Goal: Transaction & Acquisition: Book appointment/travel/reservation

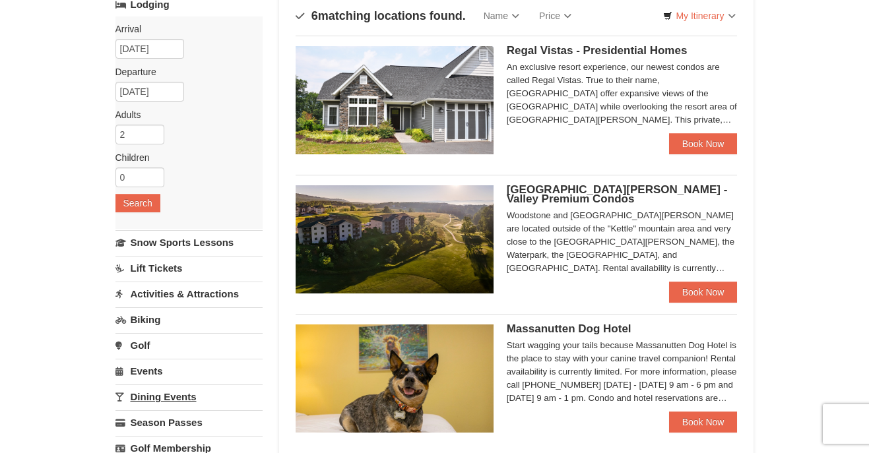
scroll to position [97, 0]
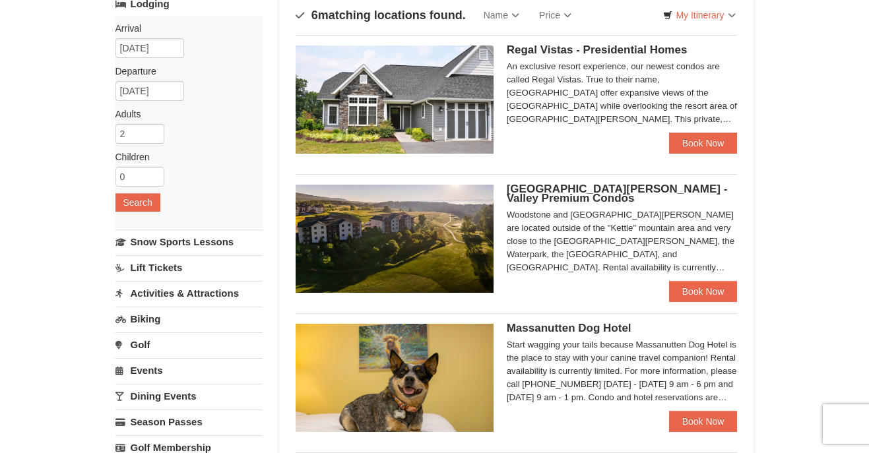
click at [544, 189] on span "[GEOGRAPHIC_DATA][PERSON_NAME] - Valley Premium Condos" at bounding box center [617, 194] width 221 height 22
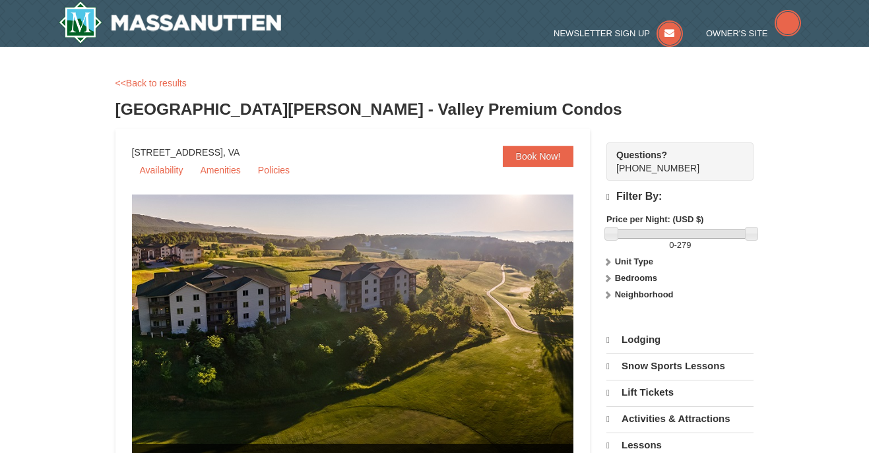
select select "10"
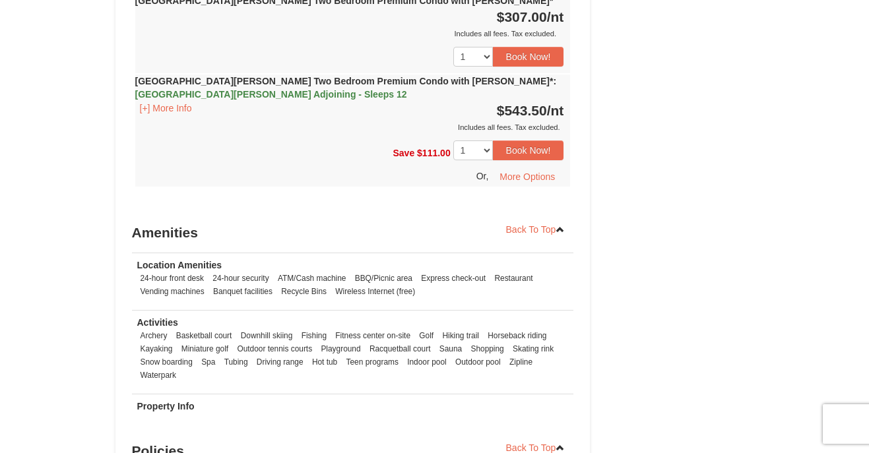
scroll to position [3691, 0]
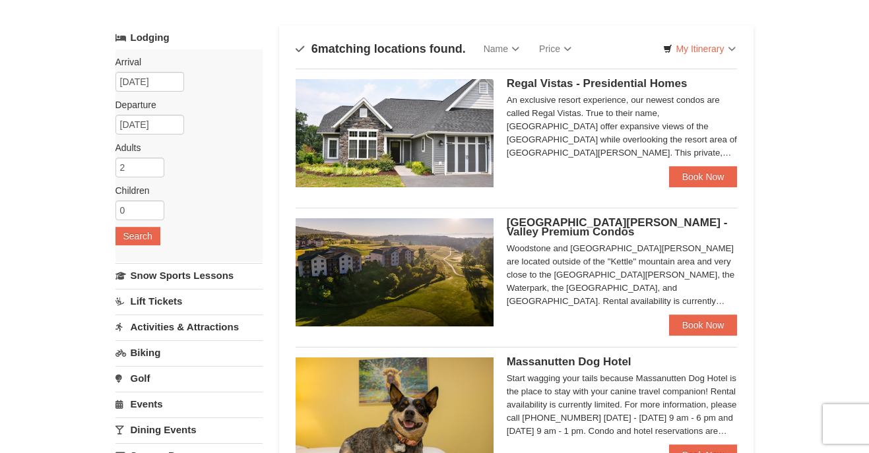
scroll to position [63, 0]
click at [690, 174] on link "Book Now" at bounding box center [703, 176] width 69 height 21
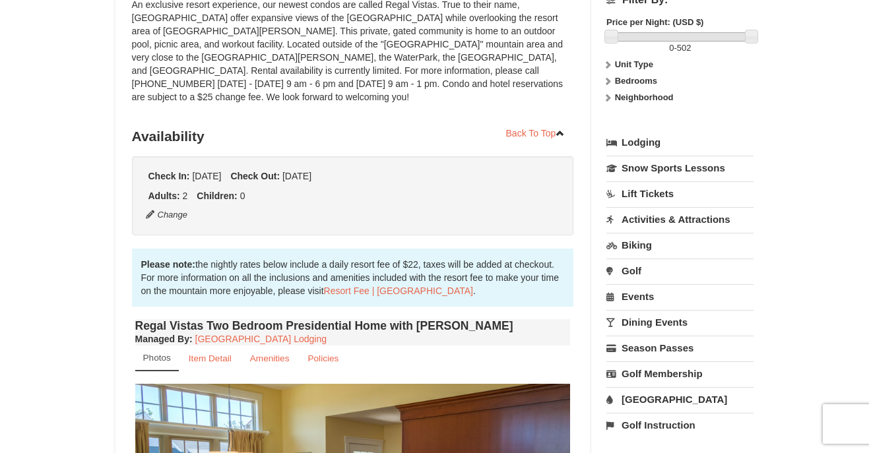
scroll to position [32, 0]
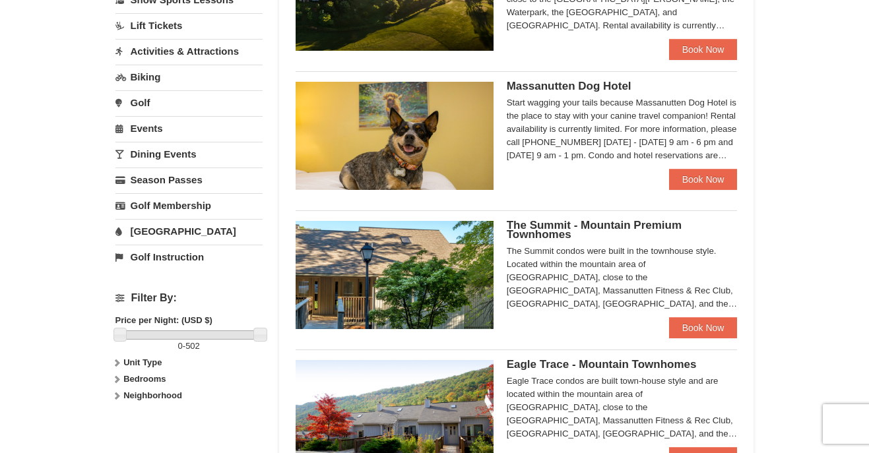
scroll to position [341, 0]
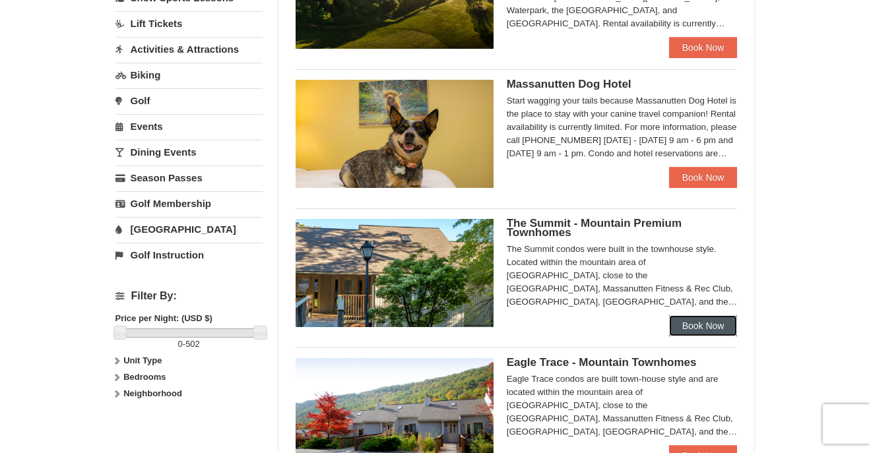
click at [682, 327] on link "Book Now" at bounding box center [703, 325] width 69 height 21
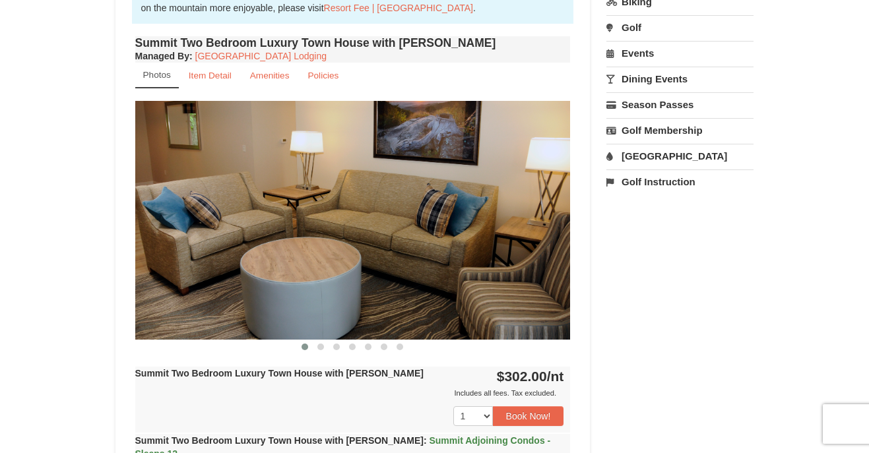
scroll to position [457, 0]
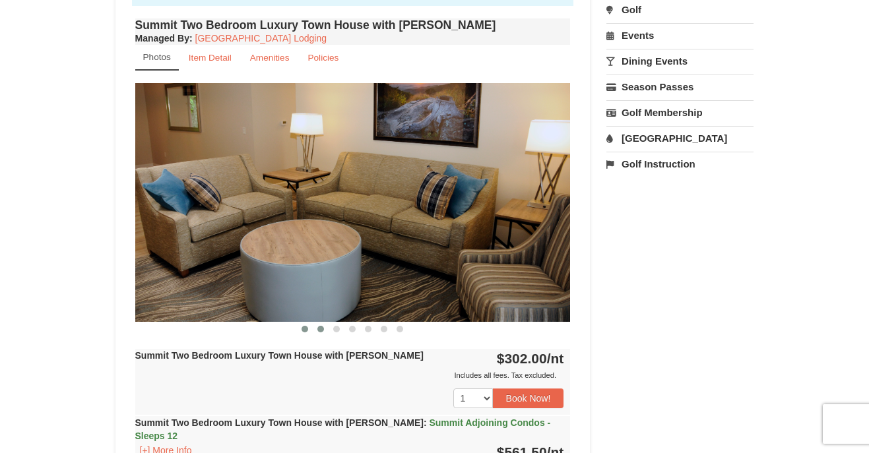
click at [321, 331] on span at bounding box center [320, 329] width 7 height 7
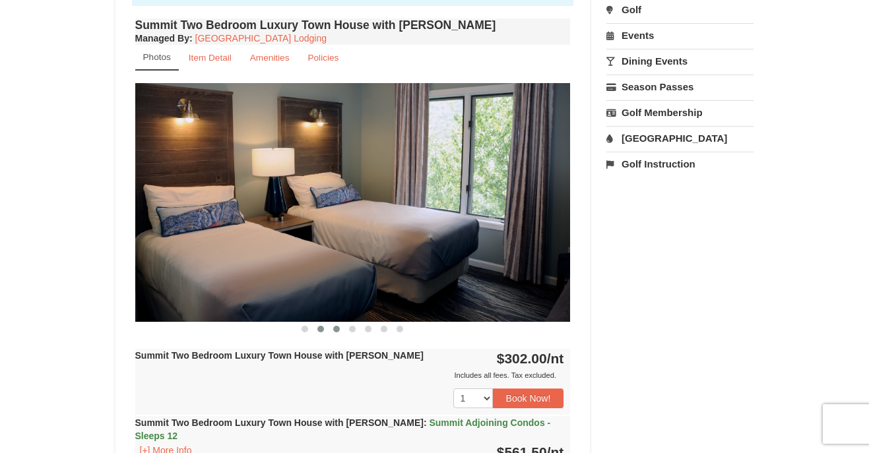
click at [337, 330] on span at bounding box center [336, 329] width 7 height 7
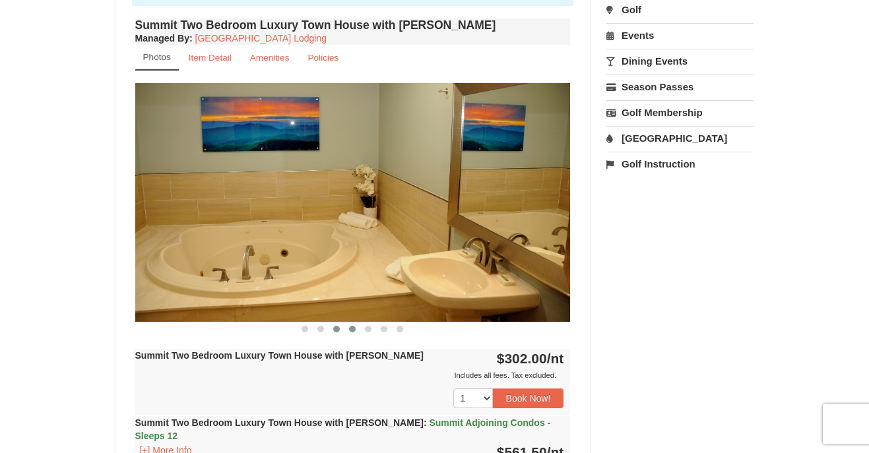
click at [350, 329] on span at bounding box center [352, 329] width 7 height 7
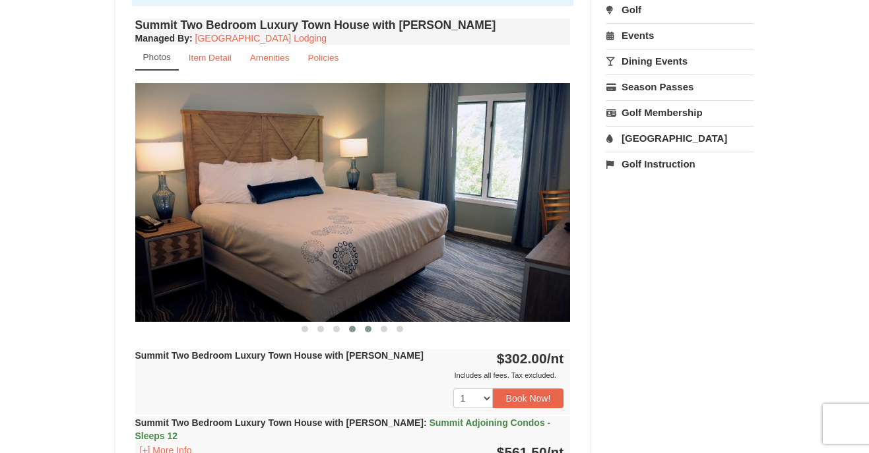
click at [369, 329] on span at bounding box center [368, 329] width 7 height 7
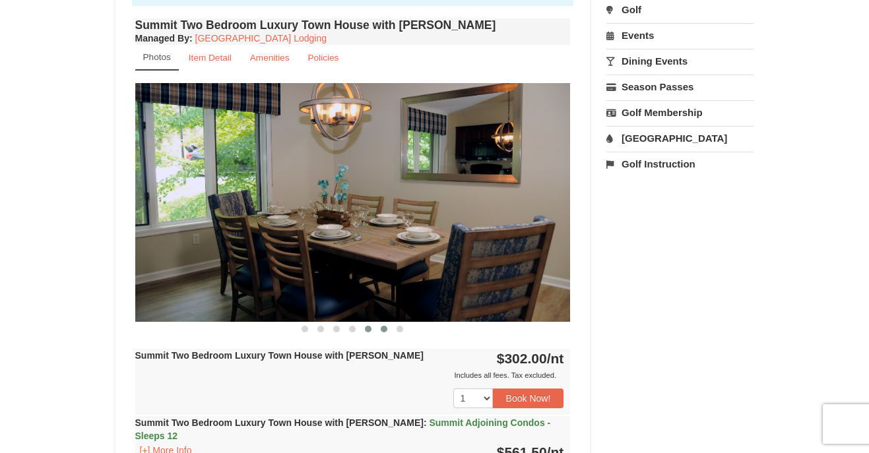
click at [385, 329] on span at bounding box center [384, 329] width 7 height 7
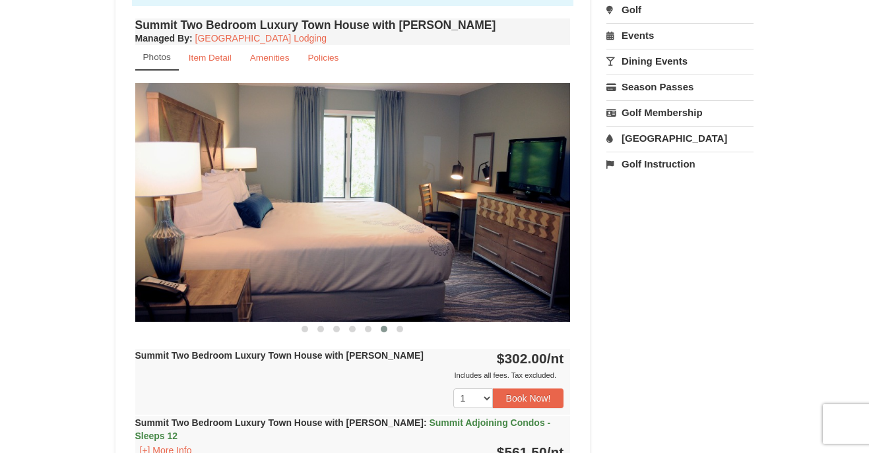
click at [411, 327] on div at bounding box center [353, 329] width 436 height 14
click at [405, 327] on button at bounding box center [400, 329] width 16 height 13
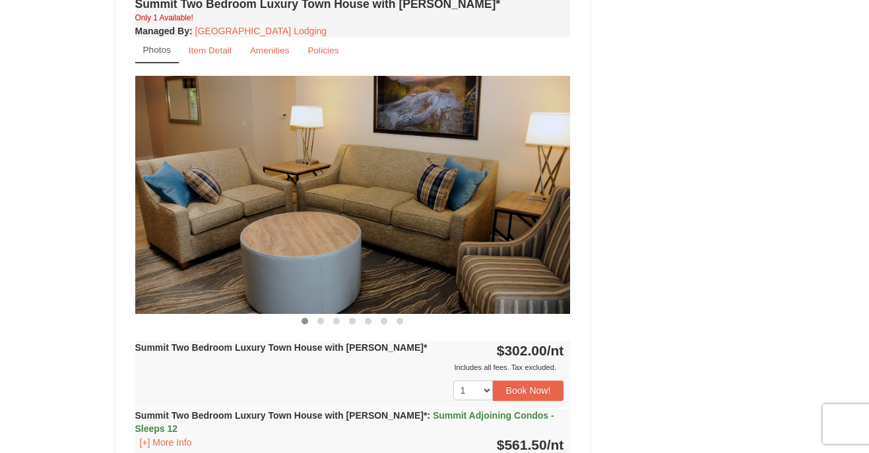
scroll to position [1101, 0]
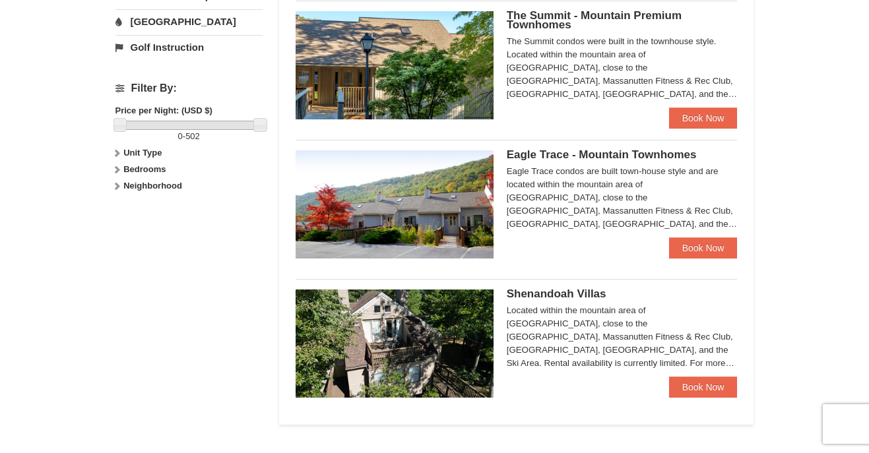
scroll to position [547, 0]
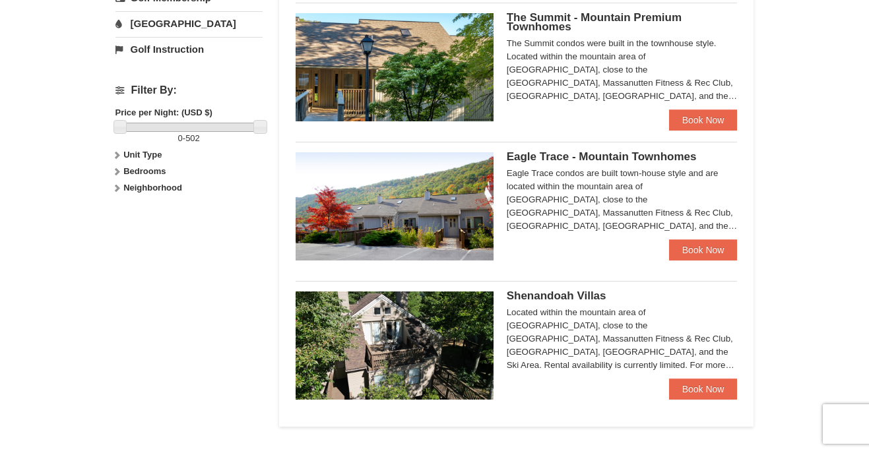
click at [426, 180] on img at bounding box center [395, 206] width 198 height 108
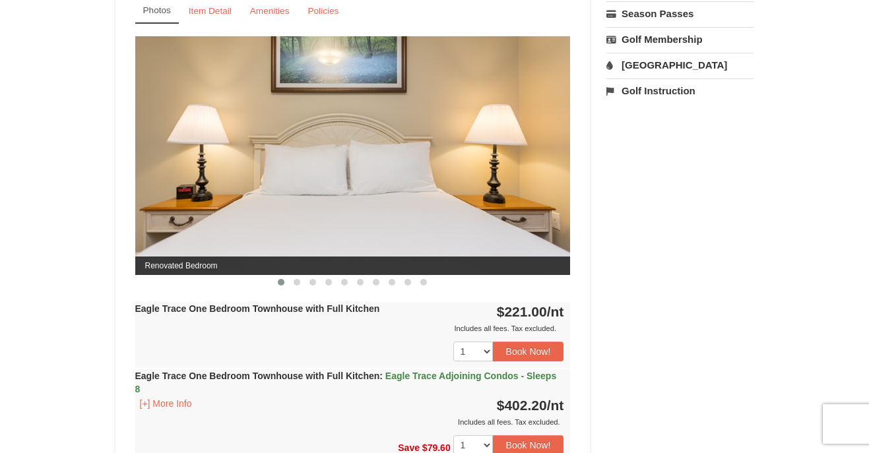
scroll to position [513, 0]
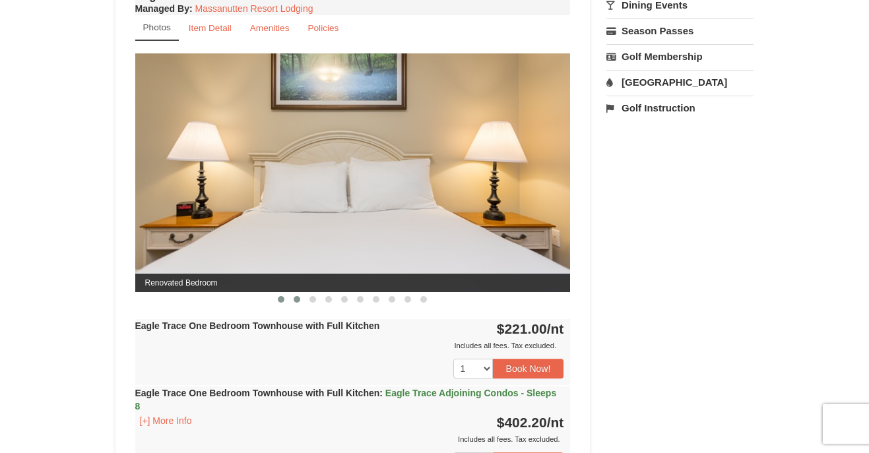
click at [296, 296] on span at bounding box center [297, 299] width 7 height 7
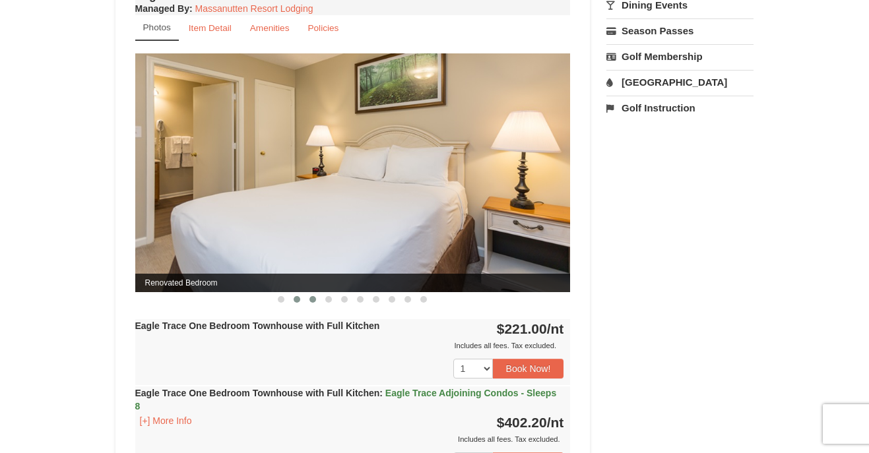
click at [310, 300] on span at bounding box center [313, 299] width 7 height 7
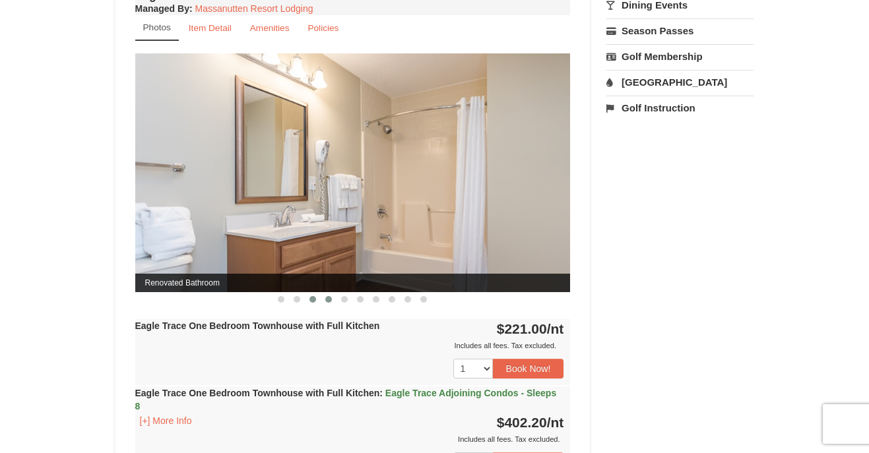
click at [329, 299] on span at bounding box center [328, 299] width 7 height 7
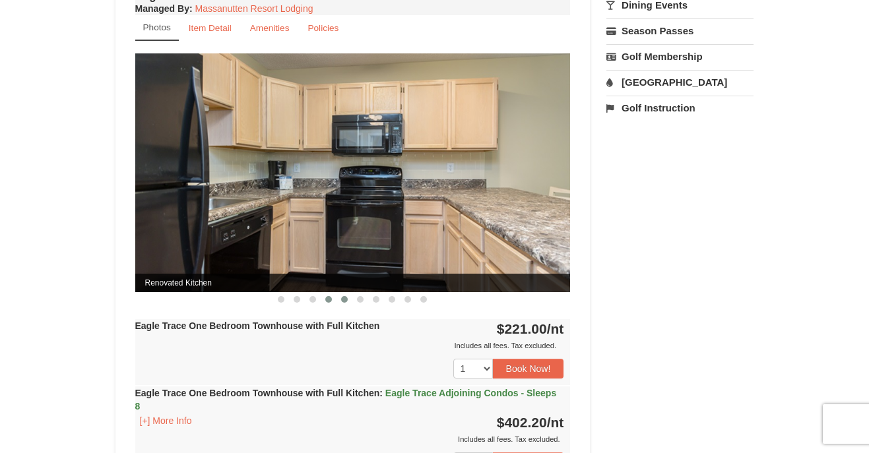
click at [343, 299] on span at bounding box center [344, 299] width 7 height 7
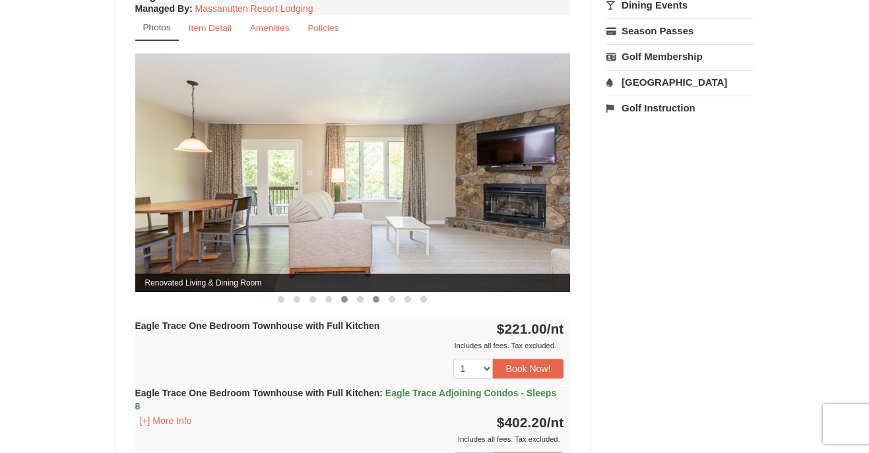
click at [371, 300] on button at bounding box center [376, 299] width 16 height 13
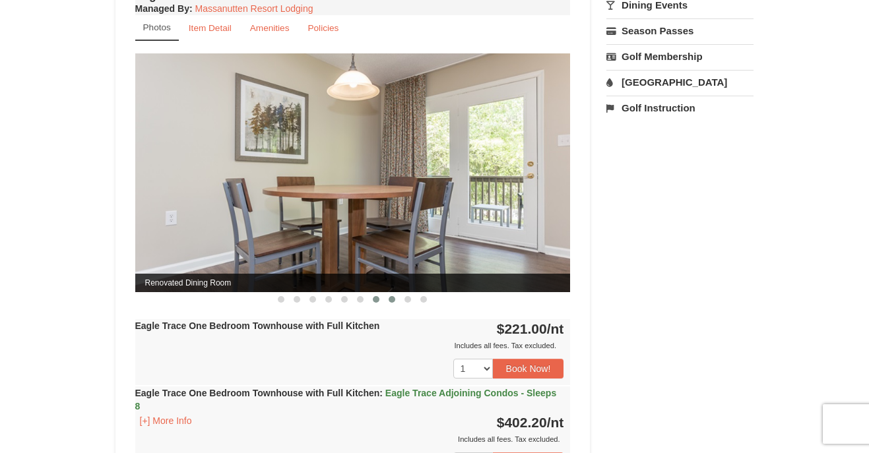
click at [393, 301] on span at bounding box center [392, 299] width 7 height 7
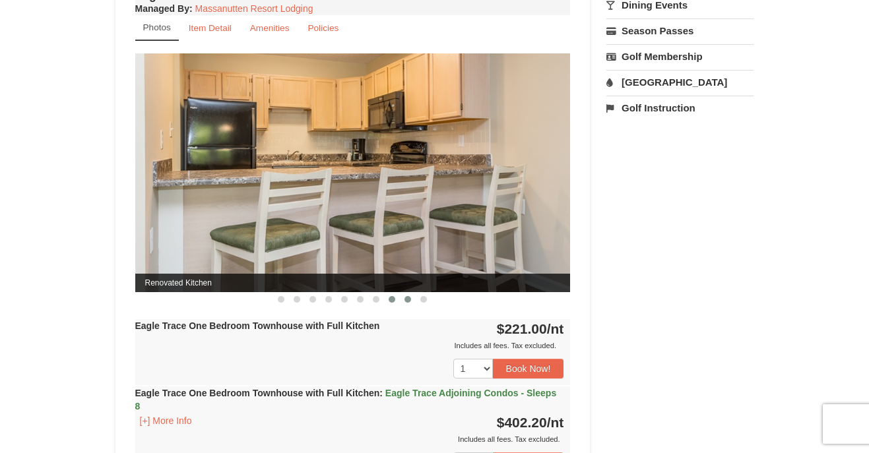
click at [405, 299] on span at bounding box center [408, 299] width 7 height 7
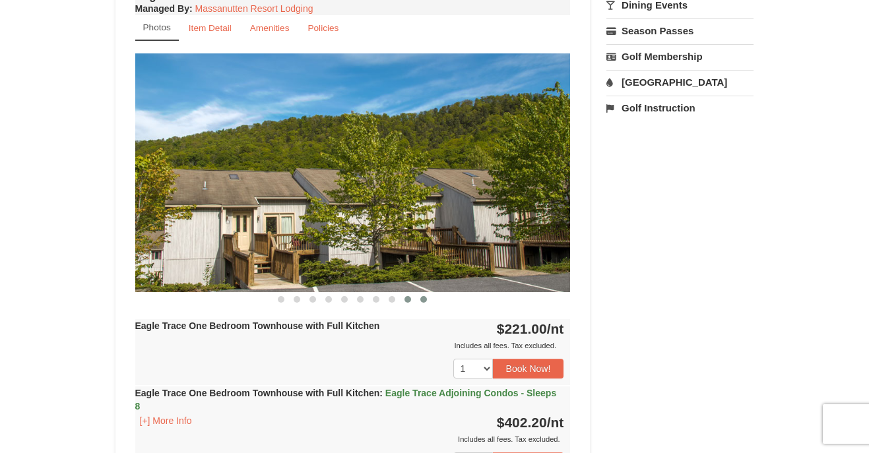
click at [420, 299] on button at bounding box center [424, 299] width 16 height 13
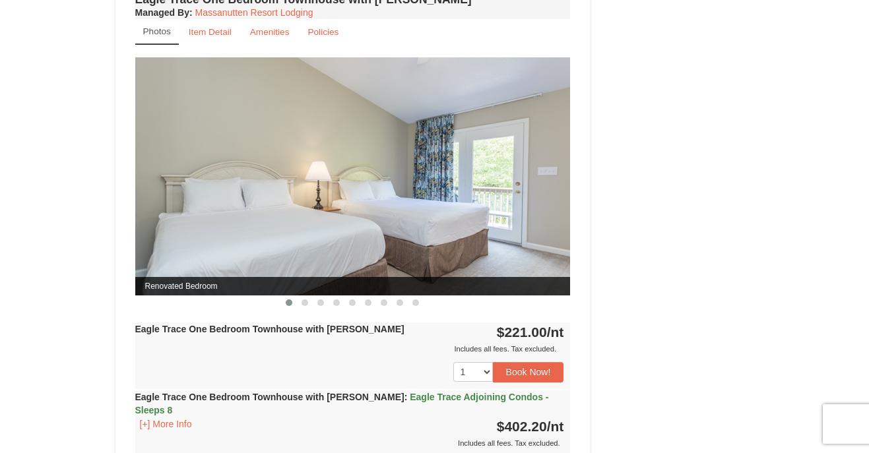
scroll to position [1053, 0]
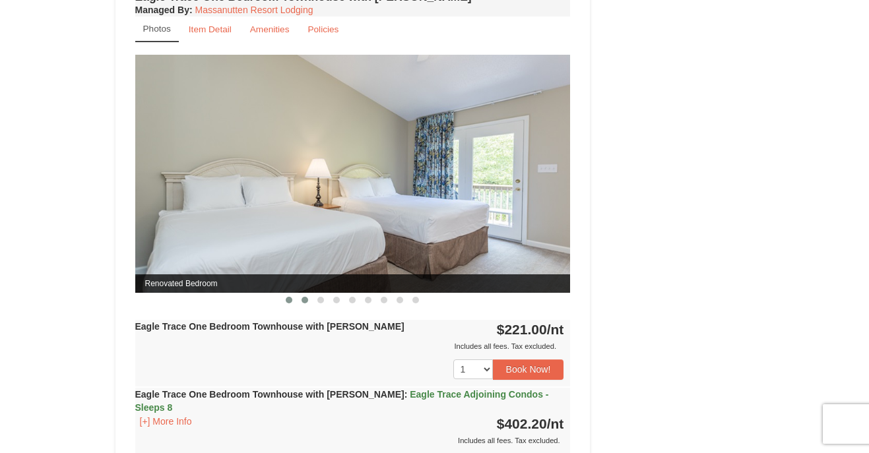
click at [300, 297] on button at bounding box center [305, 300] width 16 height 13
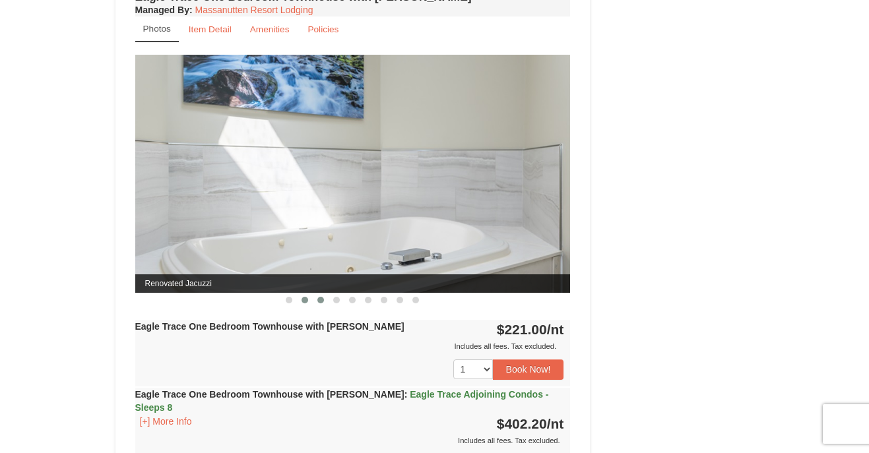
click at [321, 298] on span at bounding box center [320, 300] width 7 height 7
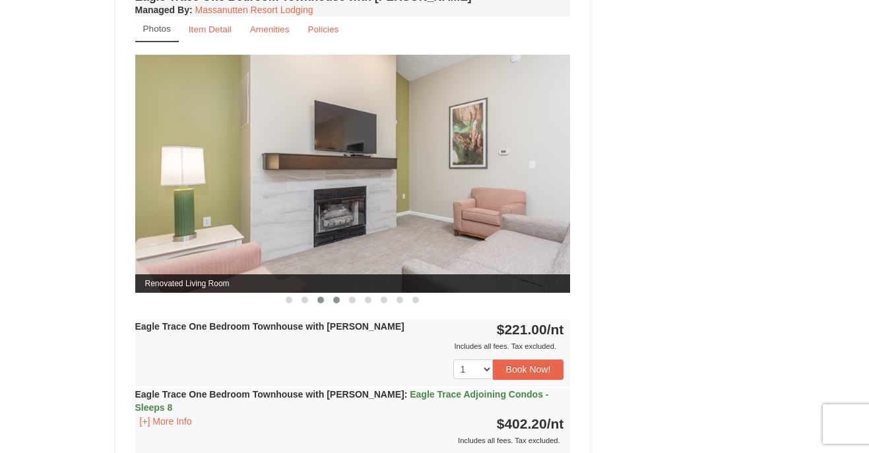
click at [335, 301] on span at bounding box center [336, 300] width 7 height 7
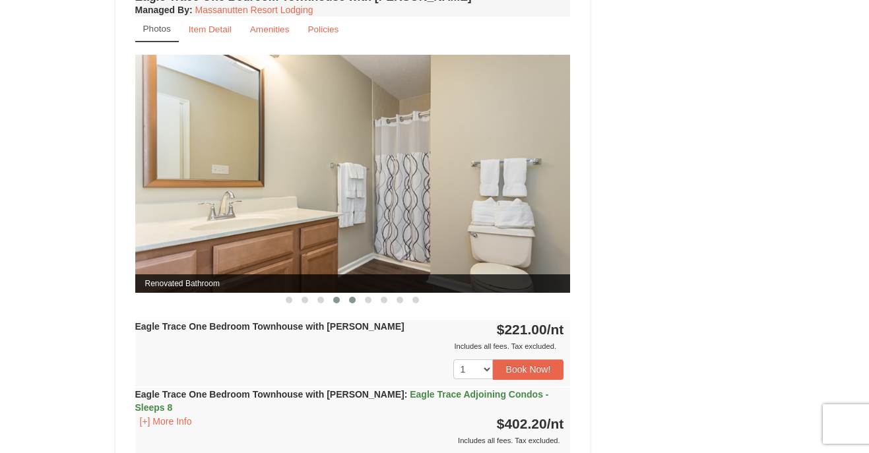
click at [357, 303] on button at bounding box center [352, 300] width 16 height 13
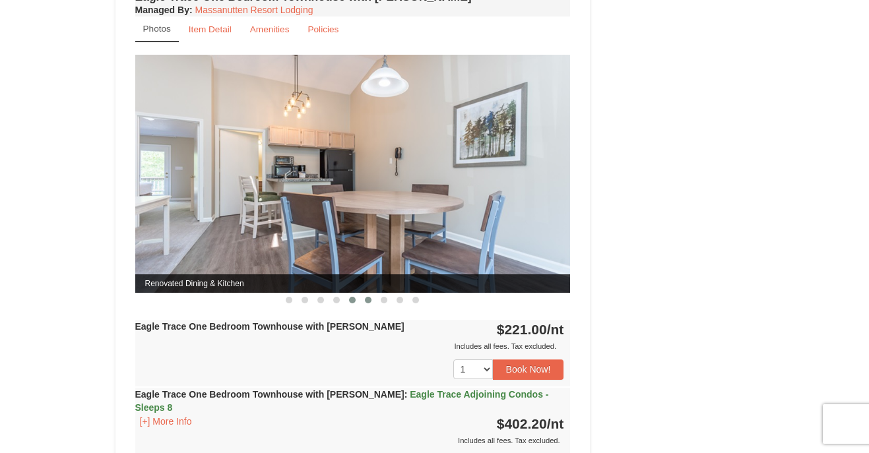
click at [372, 303] on button at bounding box center [368, 300] width 16 height 13
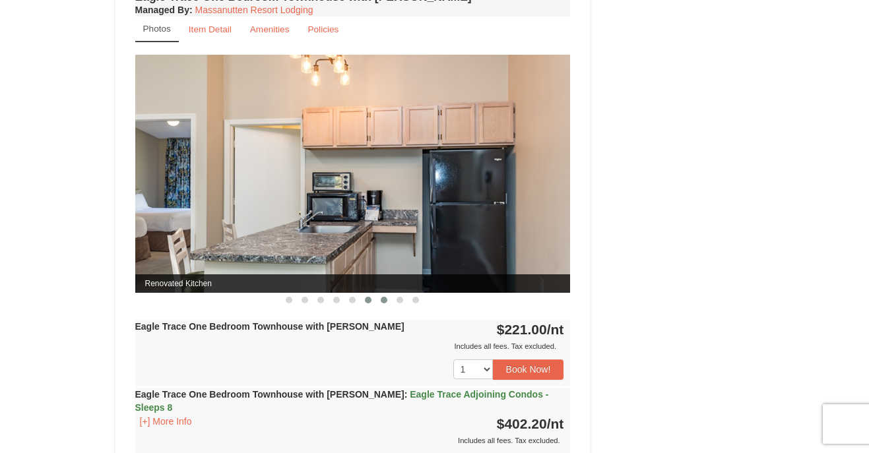
click at [379, 303] on button at bounding box center [384, 300] width 16 height 13
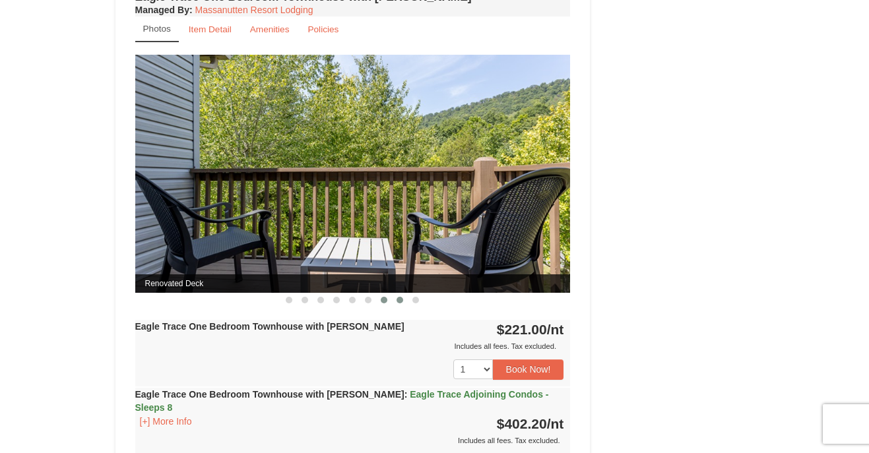
click at [401, 302] on button at bounding box center [400, 300] width 16 height 13
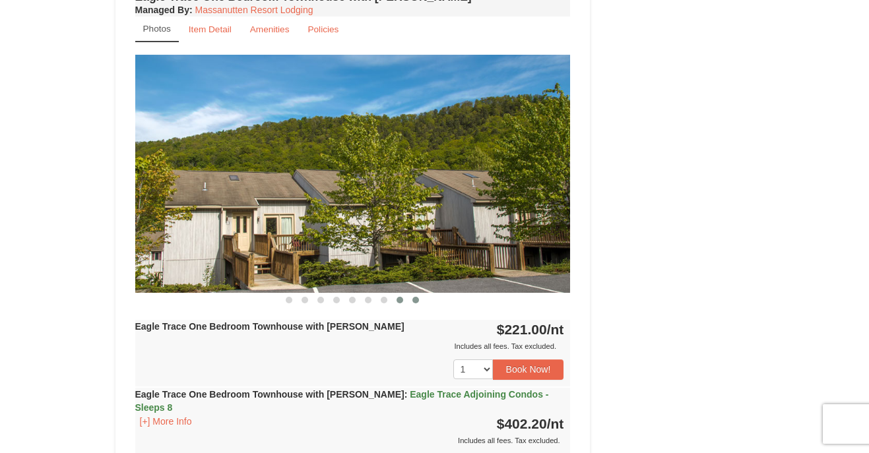
click at [423, 303] on button at bounding box center [416, 300] width 16 height 13
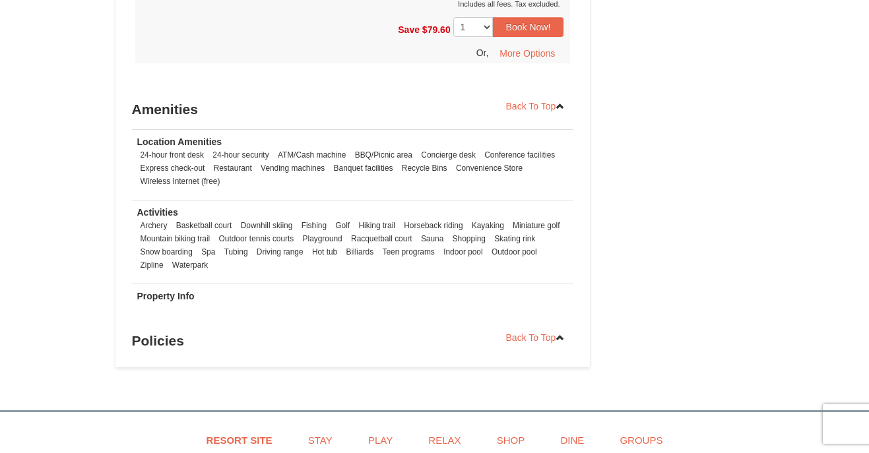
scroll to position [1496, 0]
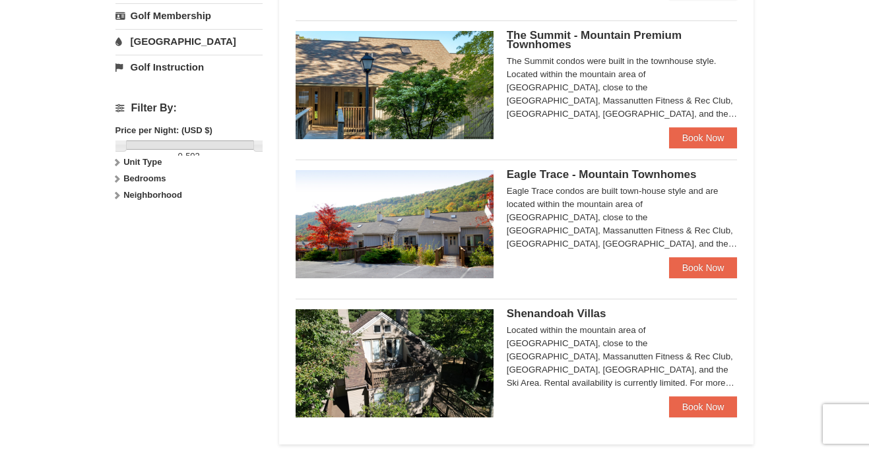
scroll to position [771, 0]
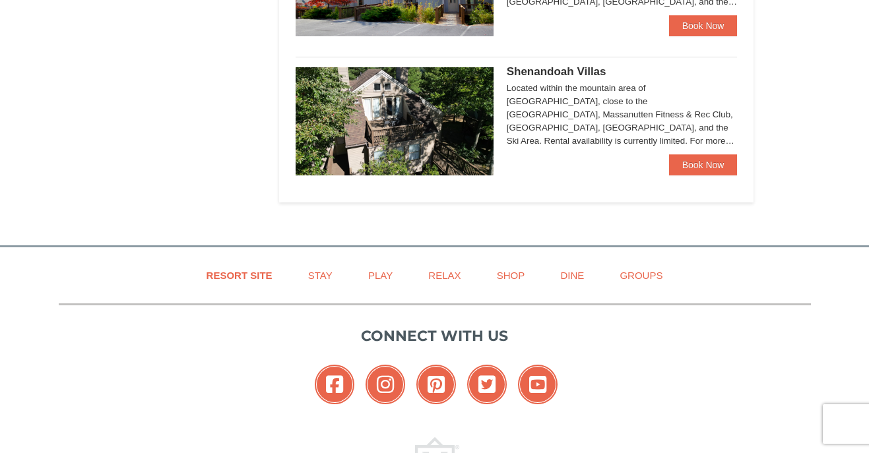
click at [581, 73] on span "Shenandoah Villas" at bounding box center [557, 71] width 100 height 13
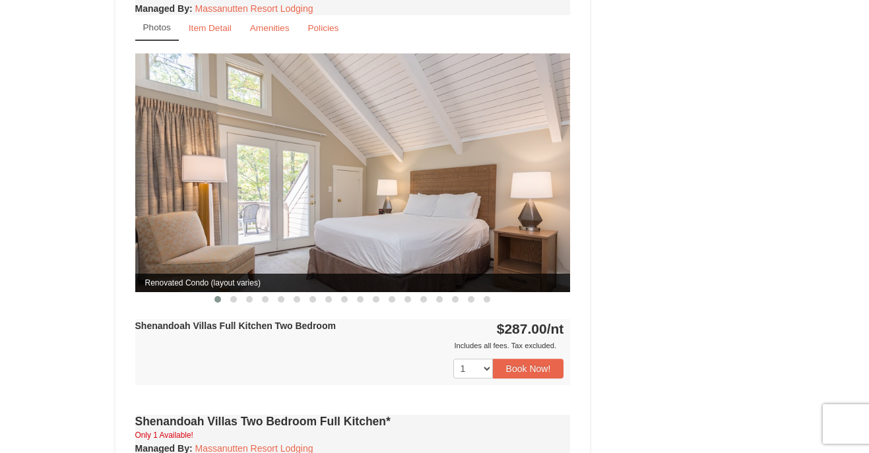
scroll to position [966, 0]
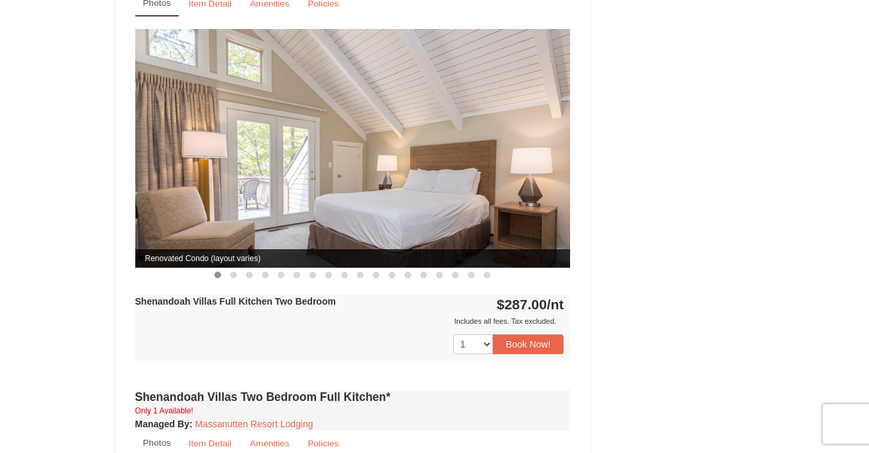
click at [224, 269] on button at bounding box center [218, 275] width 16 height 13
click at [234, 272] on span at bounding box center [233, 275] width 7 height 7
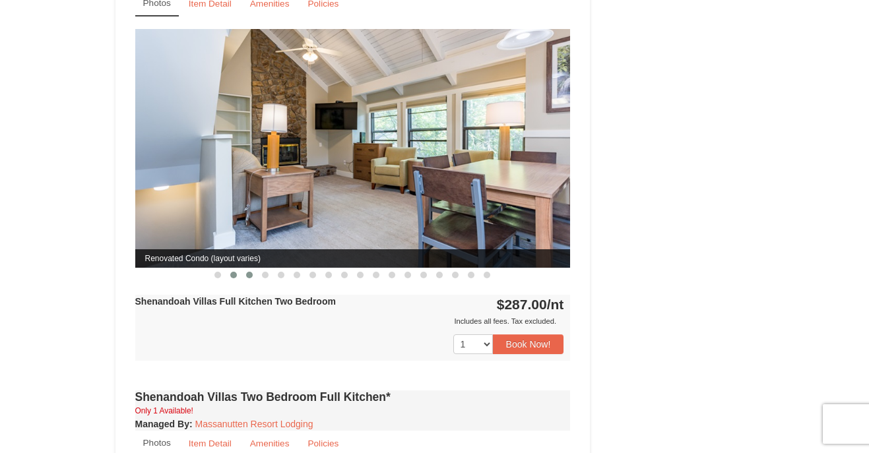
click at [253, 269] on button at bounding box center [250, 275] width 16 height 13
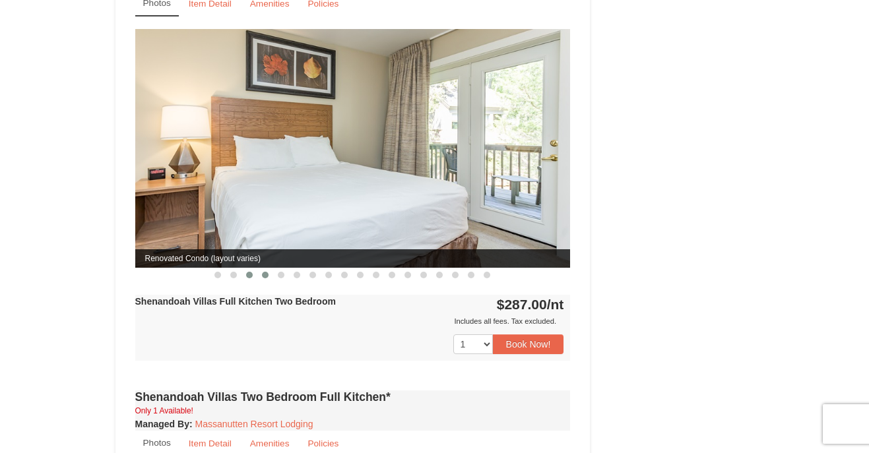
click at [267, 269] on button at bounding box center [265, 275] width 16 height 13
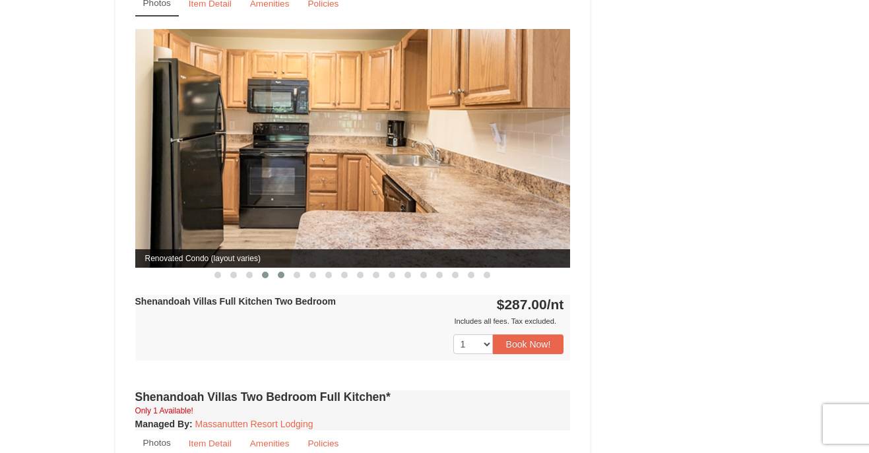
click at [284, 269] on button at bounding box center [281, 275] width 16 height 13
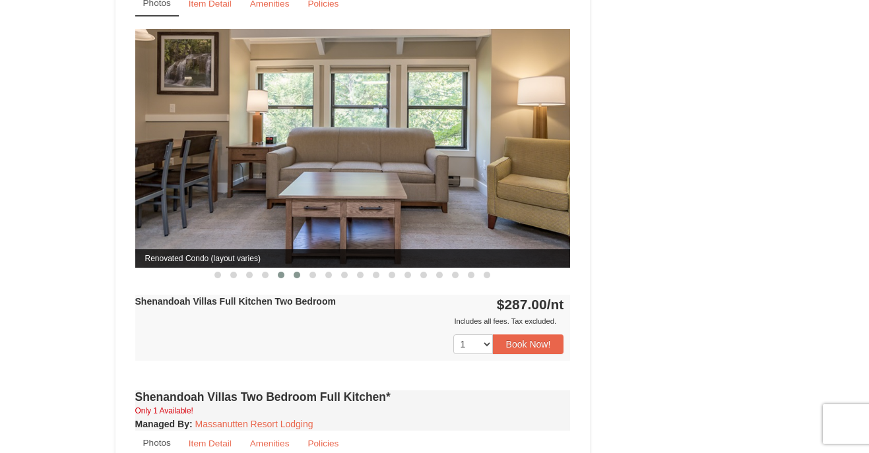
click at [301, 269] on button at bounding box center [297, 275] width 16 height 13
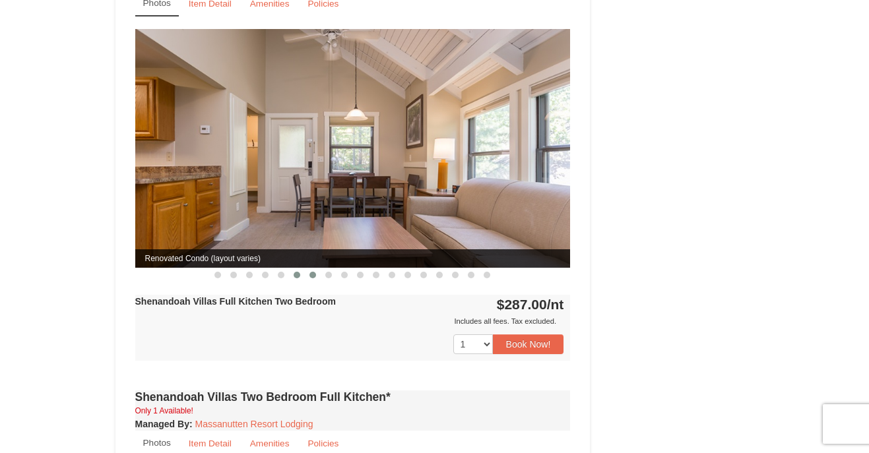
click at [318, 269] on button at bounding box center [313, 275] width 16 height 13
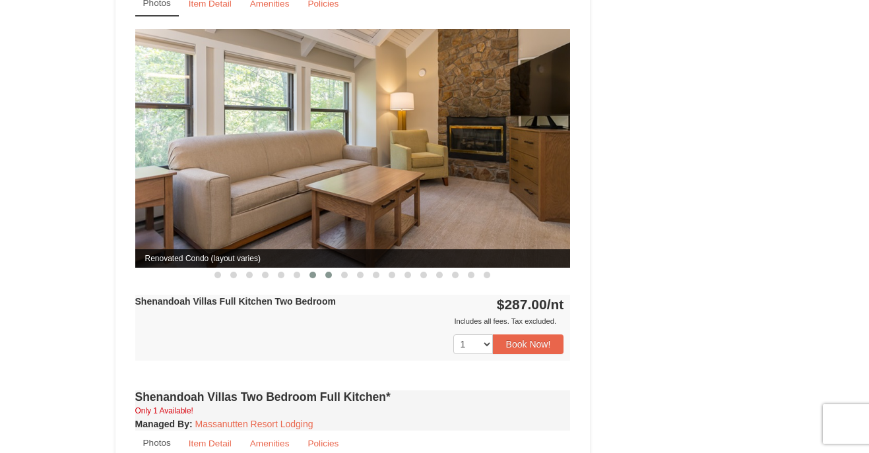
click at [324, 269] on button at bounding box center [329, 275] width 16 height 13
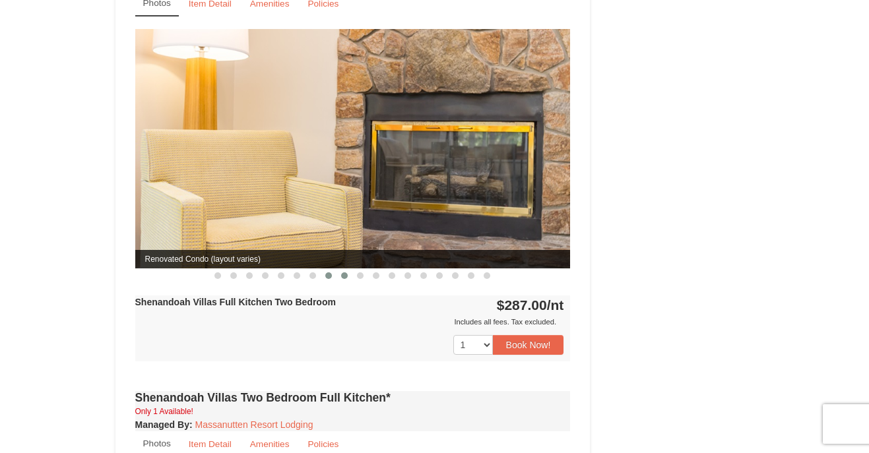
click at [343, 273] on span at bounding box center [344, 276] width 7 height 7
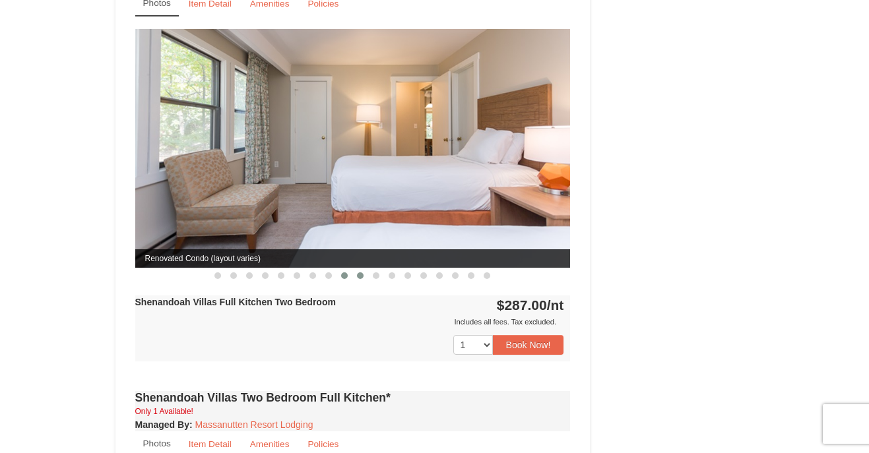
click at [360, 273] on span at bounding box center [360, 276] width 7 height 7
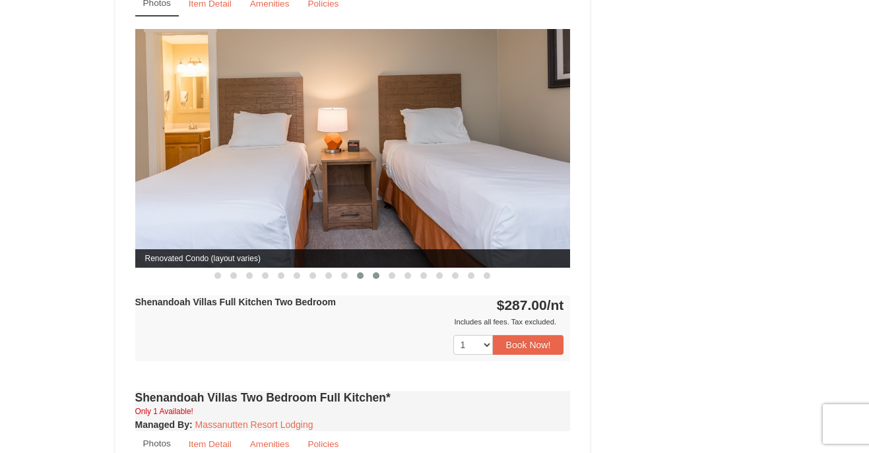
click at [376, 273] on span at bounding box center [376, 276] width 7 height 7
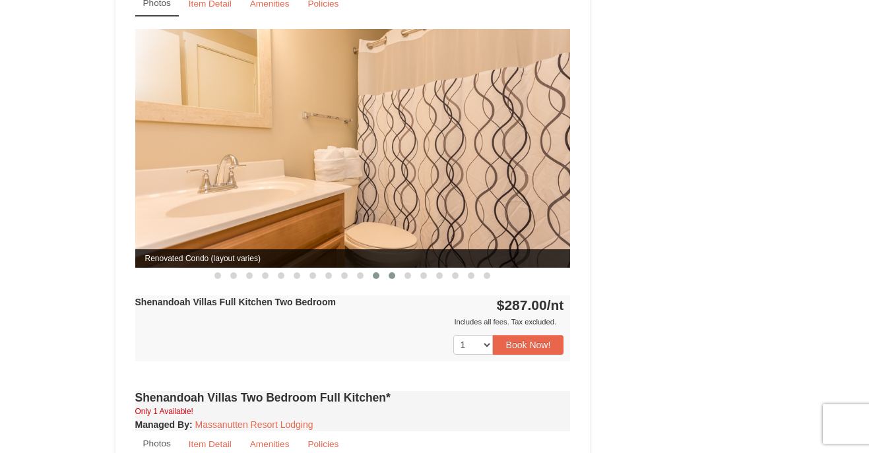
click at [387, 269] on button at bounding box center [392, 275] width 16 height 13
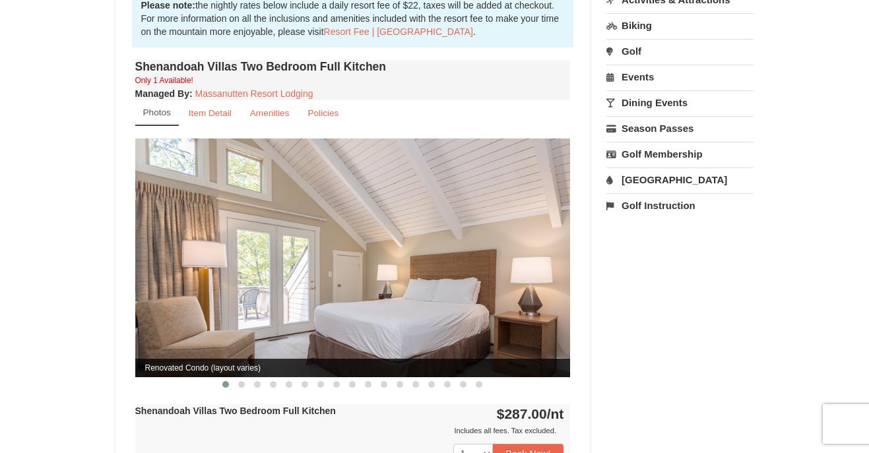
scroll to position [0, 0]
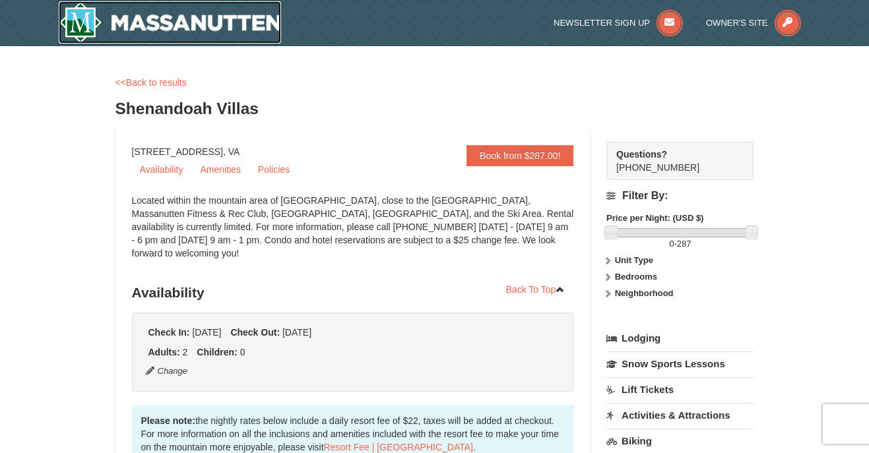
click at [160, 38] on img at bounding box center [170, 22] width 223 height 42
